Goal: Transaction & Acquisition: Purchase product/service

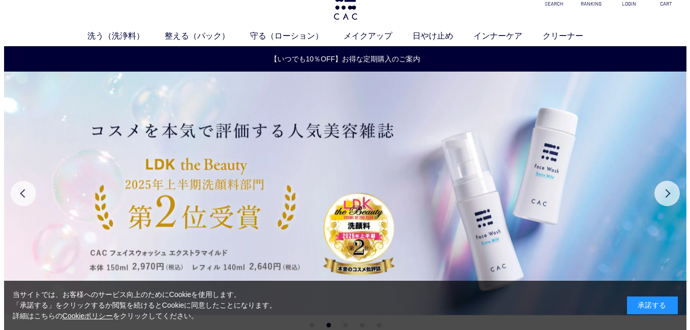
scroll to position [54, 0]
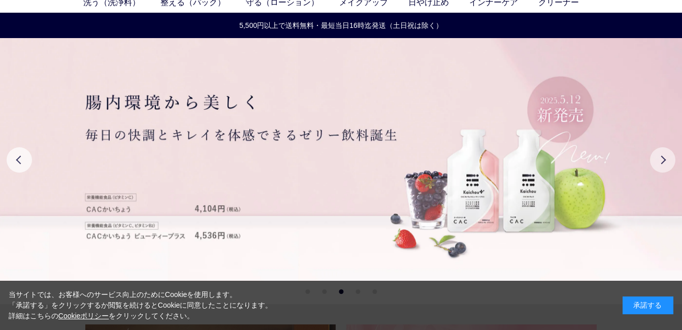
click at [663, 160] on button "Next" at bounding box center [662, 159] width 25 height 25
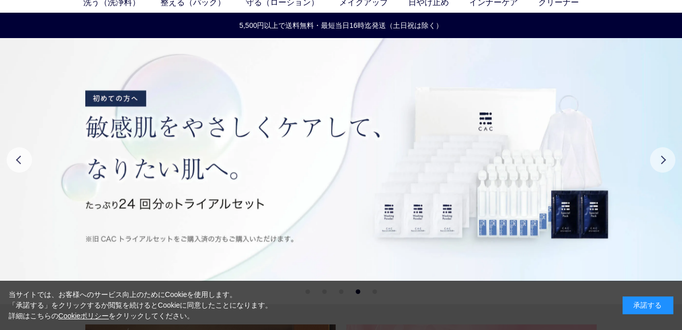
click at [663, 160] on button "Next" at bounding box center [662, 159] width 25 height 25
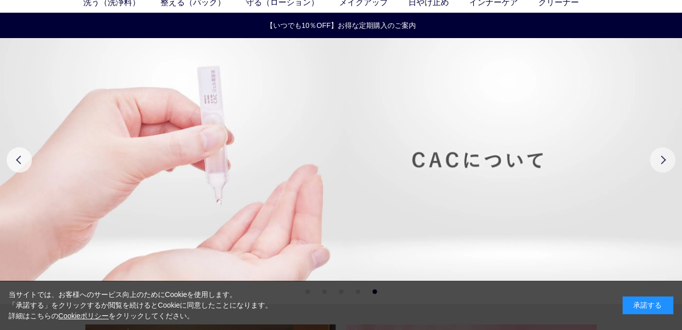
click at [663, 160] on button "Next" at bounding box center [662, 159] width 25 height 25
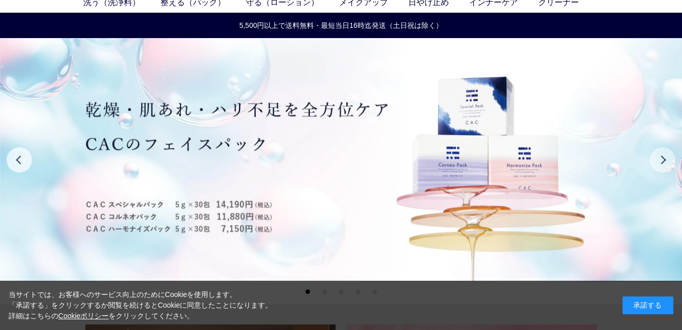
click at [663, 160] on button "Next" at bounding box center [662, 159] width 25 height 25
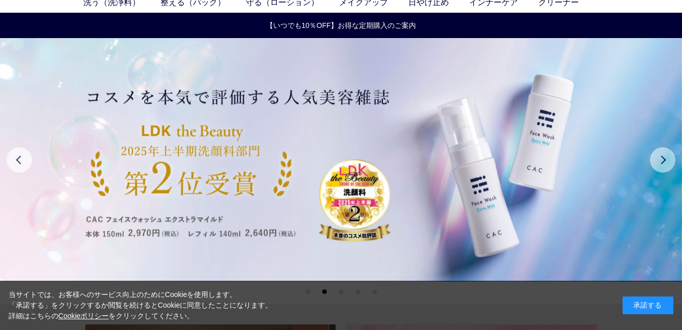
click at [663, 160] on button "Next" at bounding box center [662, 159] width 25 height 25
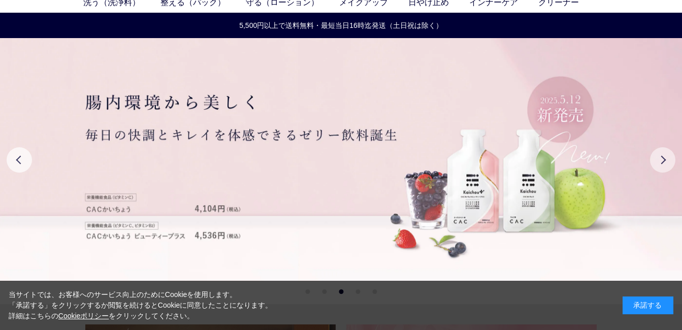
click at [663, 160] on button "Next" at bounding box center [662, 159] width 25 height 25
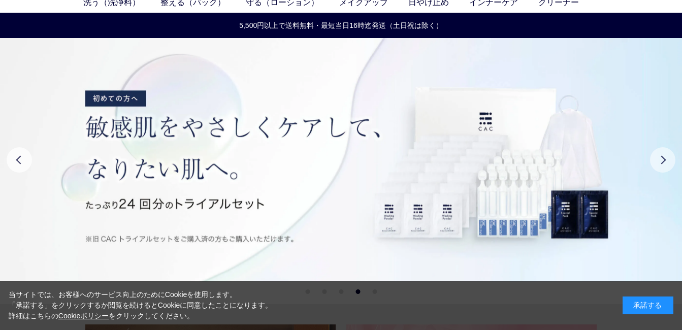
click at [663, 160] on button "Next" at bounding box center [662, 159] width 25 height 25
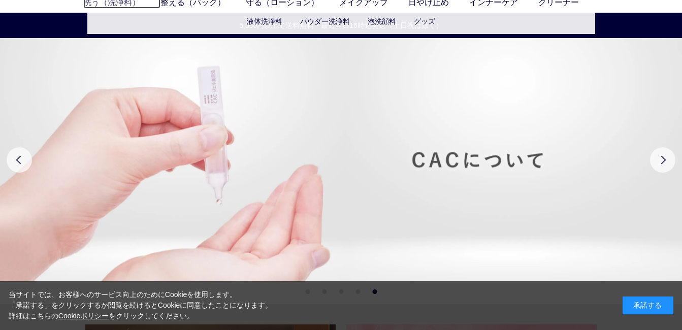
click at [119, 2] on link "洗う（洗浄料）" at bounding box center [121, 2] width 77 height 12
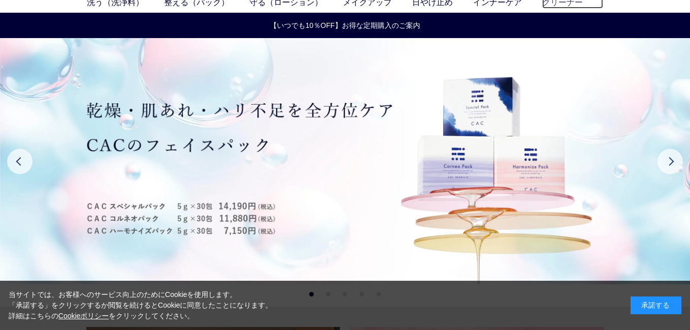
click at [560, 1] on link "クリーナー" at bounding box center [572, 2] width 61 height 12
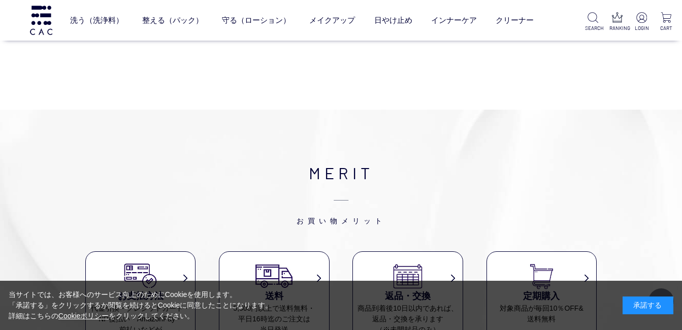
scroll to position [1131, 0]
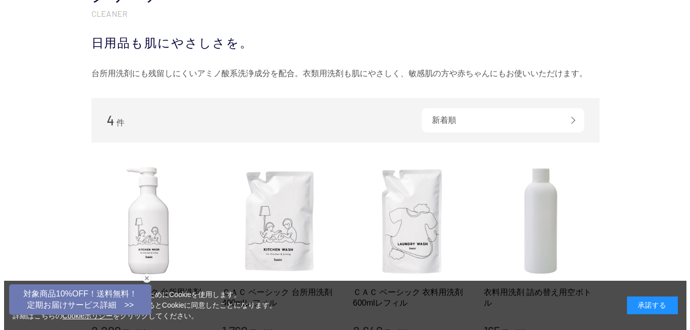
scroll to position [155, 0]
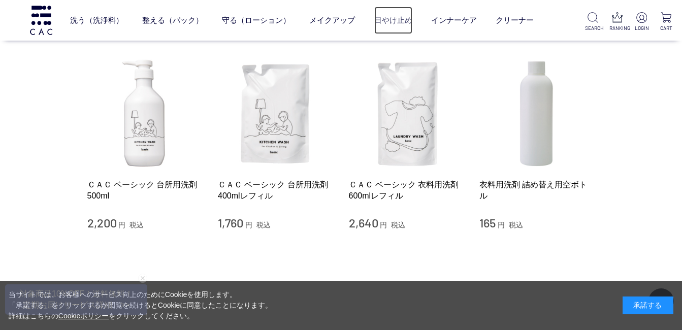
click at [402, 19] on link "日やけ止め" at bounding box center [393, 20] width 38 height 27
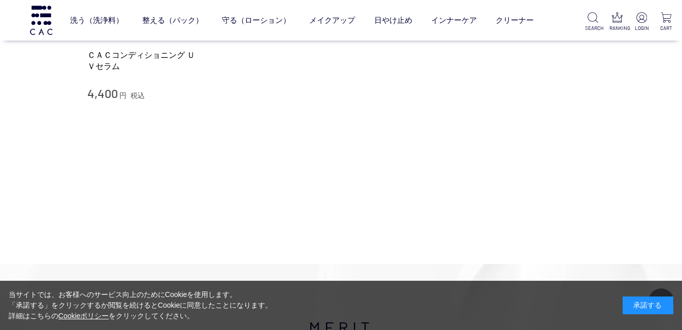
scroll to position [197, 0]
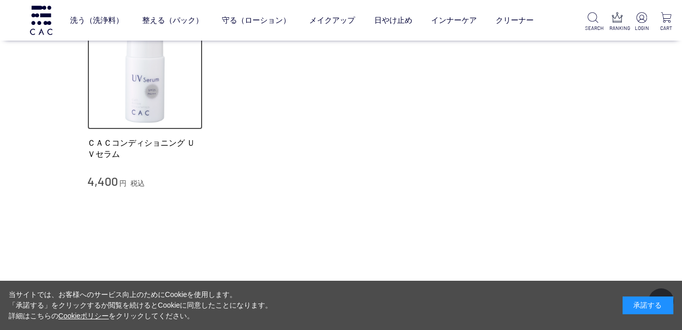
click at [139, 99] on img at bounding box center [145, 72] width 116 height 116
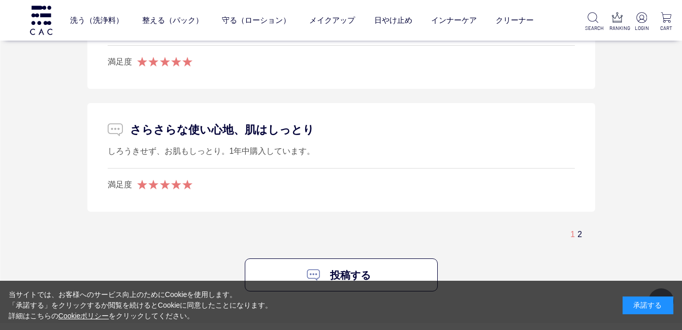
scroll to position [2722, 0]
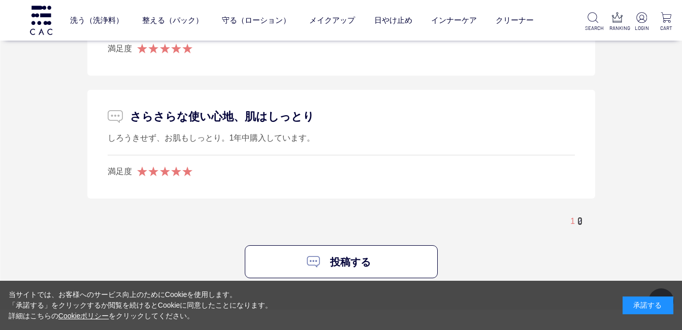
click at [582, 220] on link "2" at bounding box center [579, 221] width 5 height 9
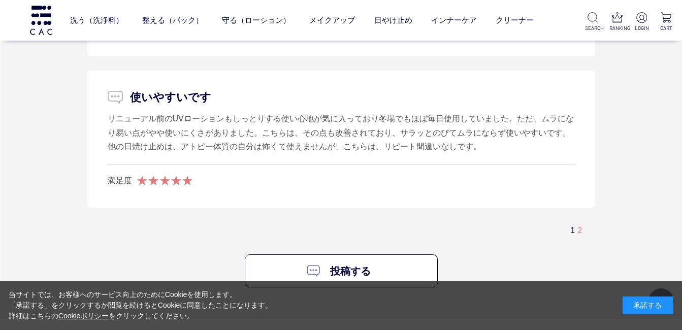
scroll to position [2391, 0]
